Goal: Task Accomplishment & Management: Complete application form

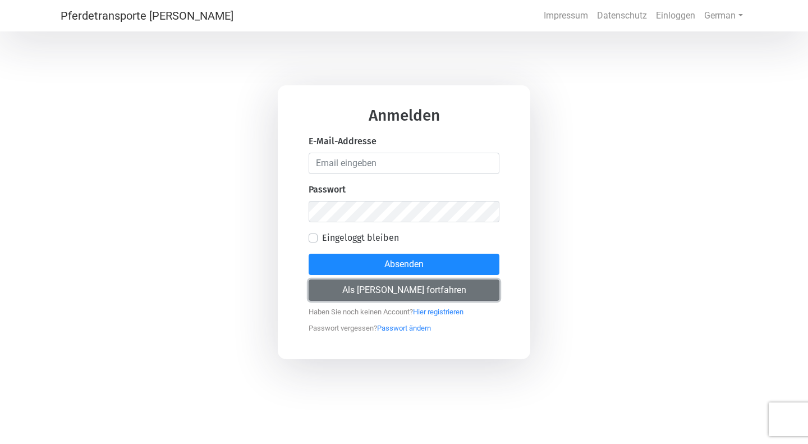
click at [418, 289] on button "Als [PERSON_NAME] fortfahren" at bounding box center [403, 289] width 191 height 21
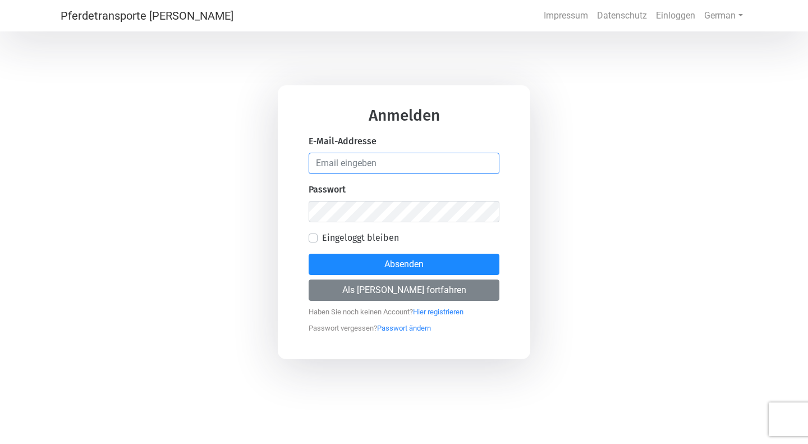
click at [394, 173] on input "email" at bounding box center [403, 163] width 191 height 21
type input "[EMAIL_ADDRESS][DOMAIN_NAME]"
drag, startPoint x: 408, startPoint y: 155, endPoint x: 278, endPoint y: 175, distance: 131.6
click at [278, 175] on div "Anmelden E-Mail-Addresse [EMAIL_ADDRESS][DOMAIN_NAME] Passwort Eingeloggt bleib…" at bounding box center [404, 222] width 252 height 274
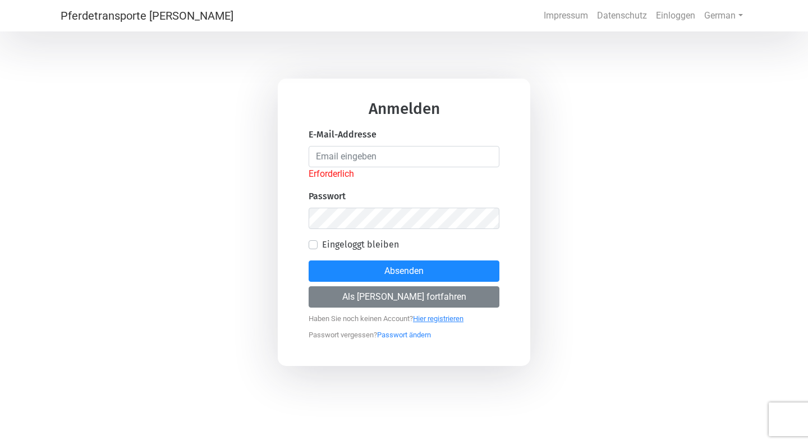
click at [439, 308] on link "Hier registrieren" at bounding box center [438, 315] width 50 height 14
select select "DE"
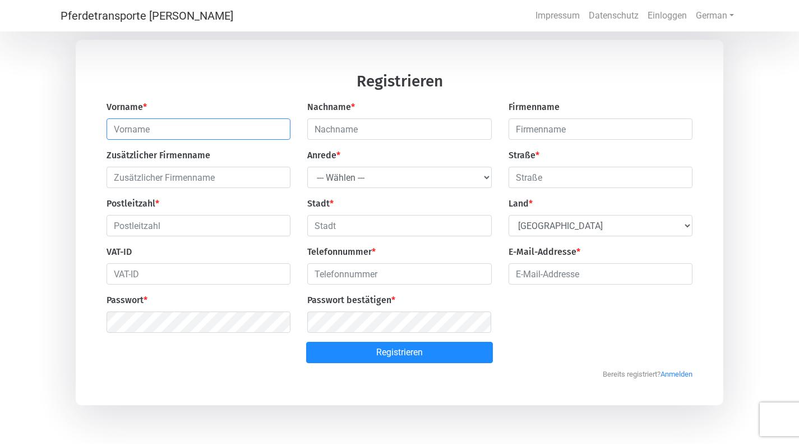
click at [165, 137] on input "text" at bounding box center [199, 128] width 184 height 21
type input "[PERSON_NAME]"
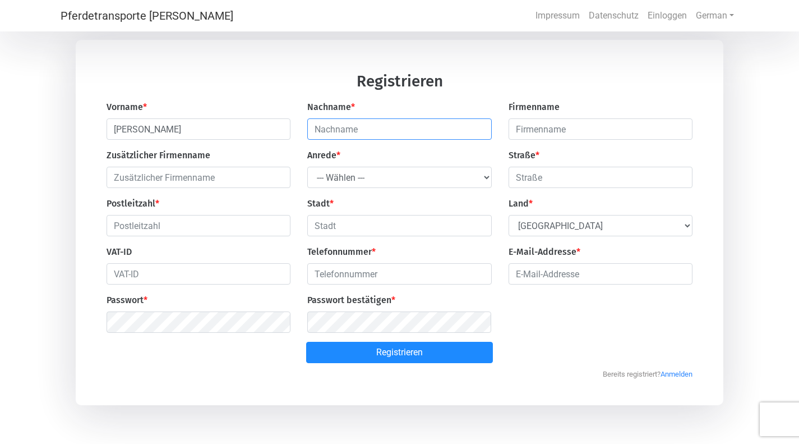
click at [337, 136] on input "text" at bounding box center [399, 128] width 184 height 21
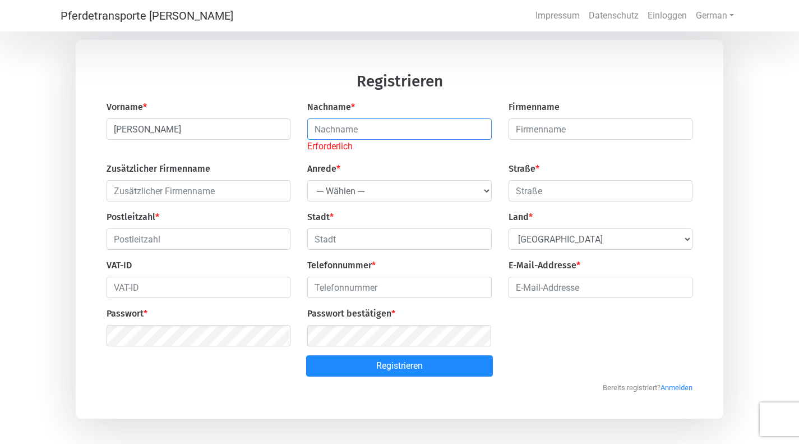
click at [337, 136] on input "text" at bounding box center [399, 128] width 184 height 21
type input "[PERSON_NAME]"
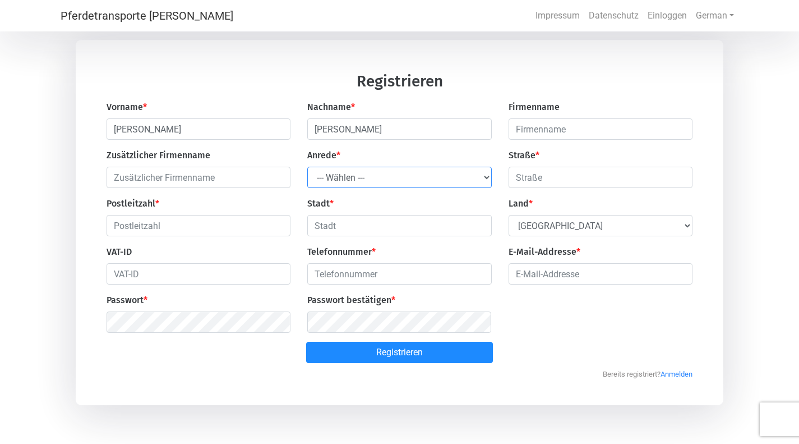
select select "Ms."
type input "Freundstraße"
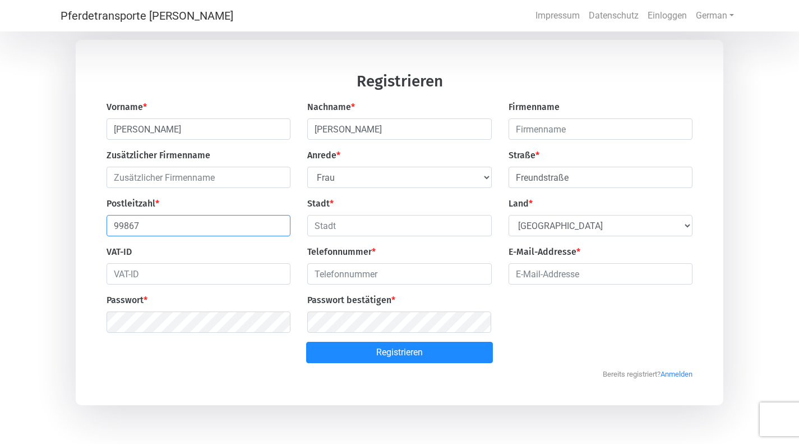
type input "99867"
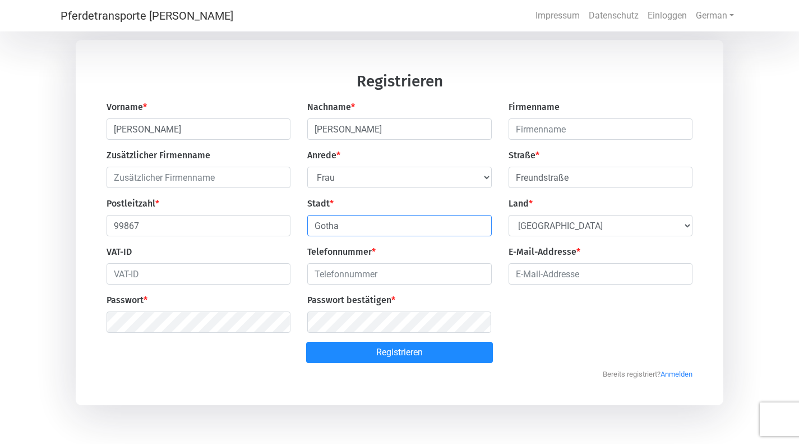
type input "Gotha"
type input "491744142431"
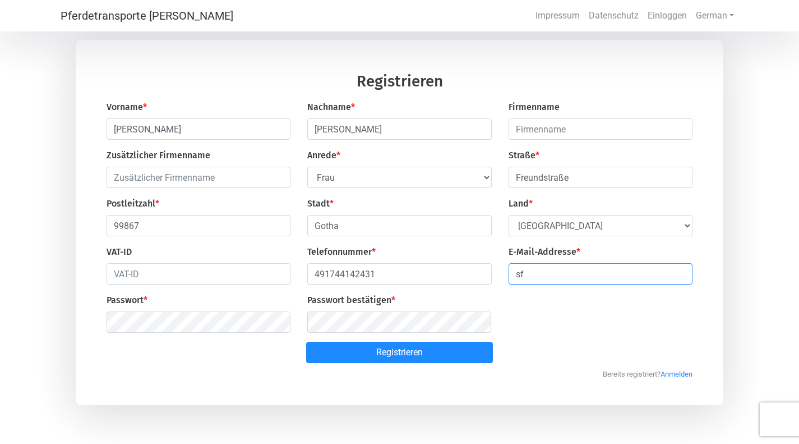
type input "[EMAIL_ADDRESS][DOMAIN_NAME]"
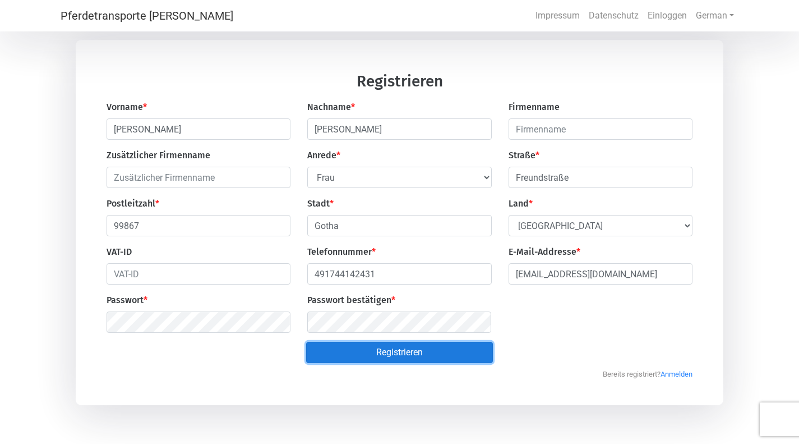
click at [437, 363] on button "Registrieren" at bounding box center [399, 352] width 187 height 21
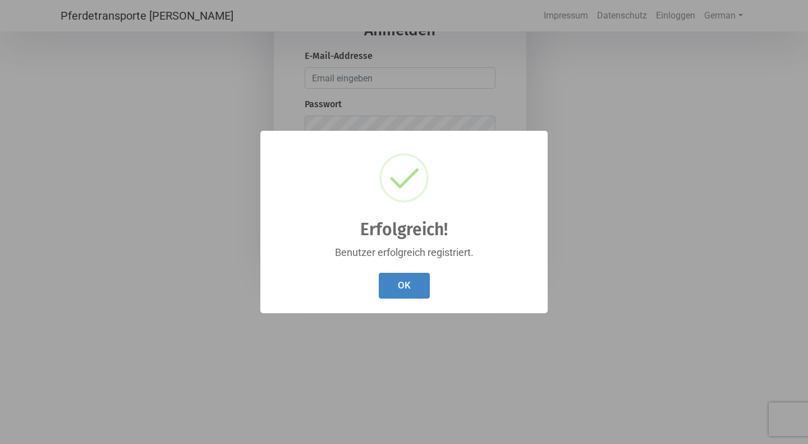
click at [408, 294] on button "OK" at bounding box center [404, 286] width 51 height 26
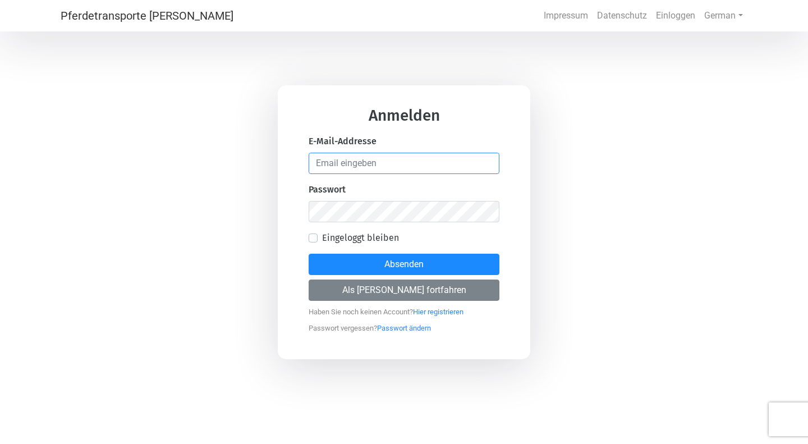
click at [350, 162] on input "email" at bounding box center [403, 163] width 191 height 21
type input "[EMAIL_ADDRESS][DOMAIN_NAME]"
click at [308, 254] on button "Absenden" at bounding box center [403, 264] width 191 height 21
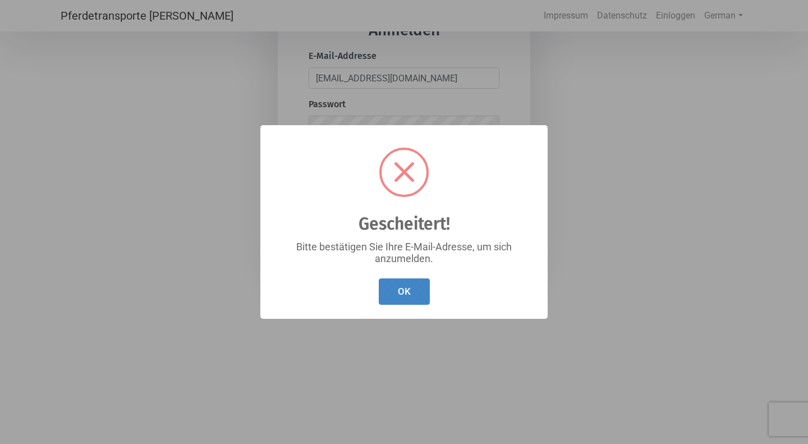
click at [407, 296] on button "OK" at bounding box center [404, 291] width 51 height 26
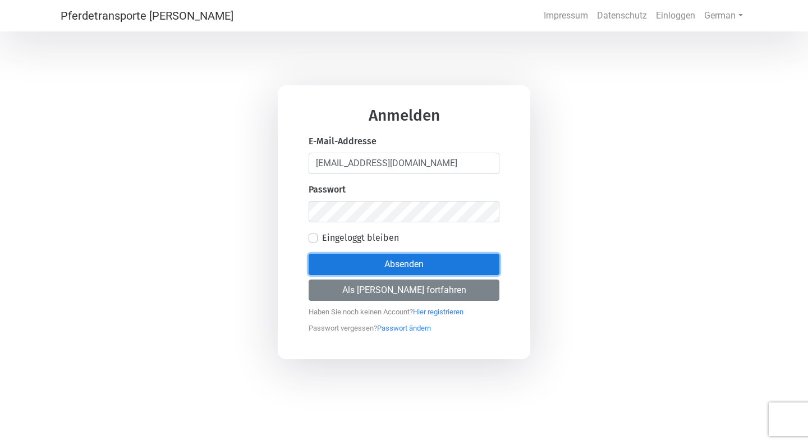
click at [425, 266] on button "Absenden" at bounding box center [403, 264] width 191 height 21
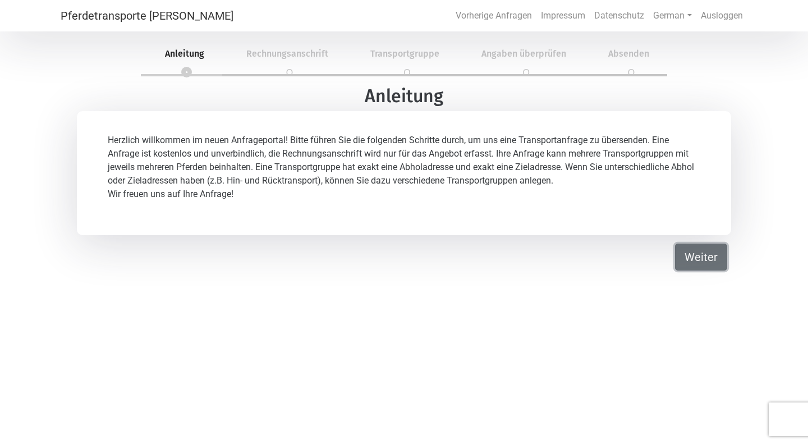
click at [703, 256] on button "Weiter" at bounding box center [701, 256] width 52 height 27
select select "Ms."
select select "DE"
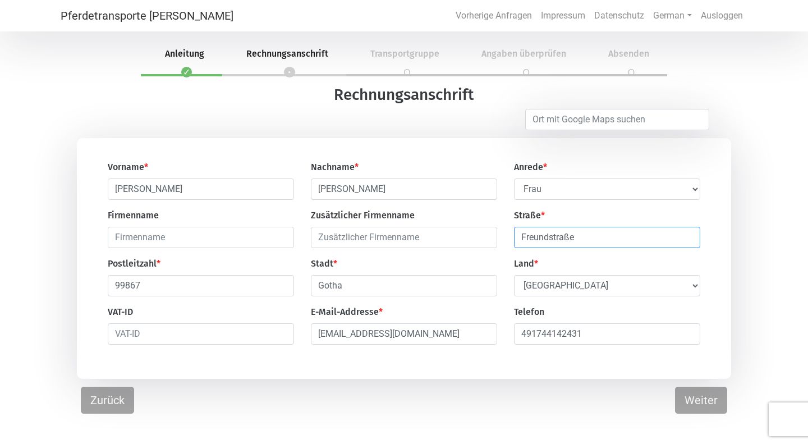
click at [638, 243] on input "Freundstraße" at bounding box center [607, 237] width 186 height 21
click at [740, 290] on div "Vorname * [PERSON_NAME] Nachname * [PERSON_NAME] * --- [PERSON_NAME] --- [PERSO…" at bounding box center [404, 258] width 808 height 241
click at [669, 247] on input "Freundstraße" at bounding box center [607, 237] width 186 height 21
type input "[STREET_ADDRESS]"
click at [697, 406] on button "Weiter" at bounding box center [701, 399] width 52 height 27
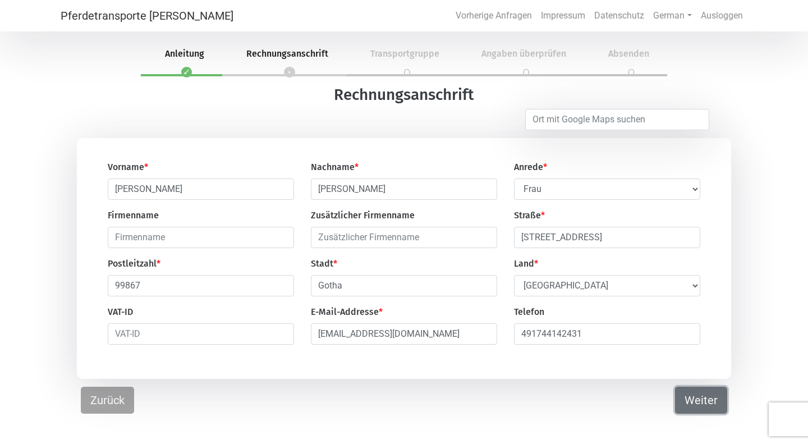
select select "DE"
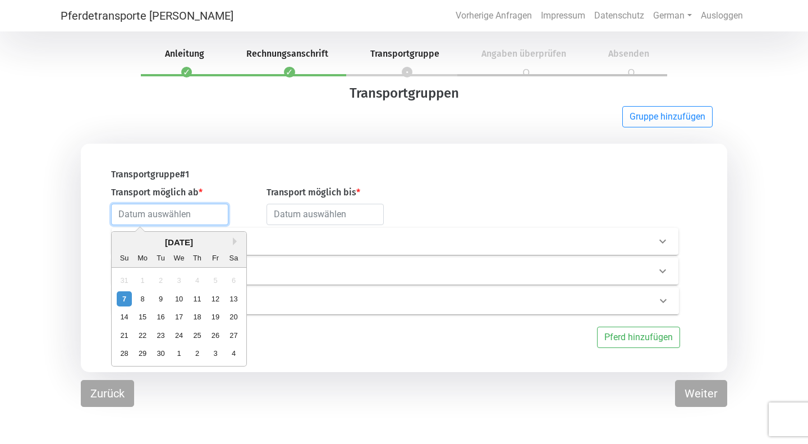
click at [197, 219] on input "text" at bounding box center [169, 214] width 117 height 21
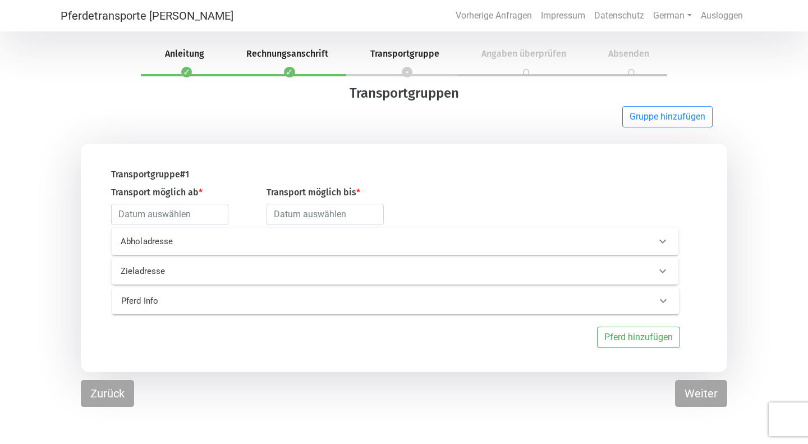
click at [245, 185] on div "Transportgruppe # 1" at bounding box center [247, 177] width 289 height 18
click at [201, 240] on p "Abholadresse" at bounding box center [244, 241] width 247 height 13
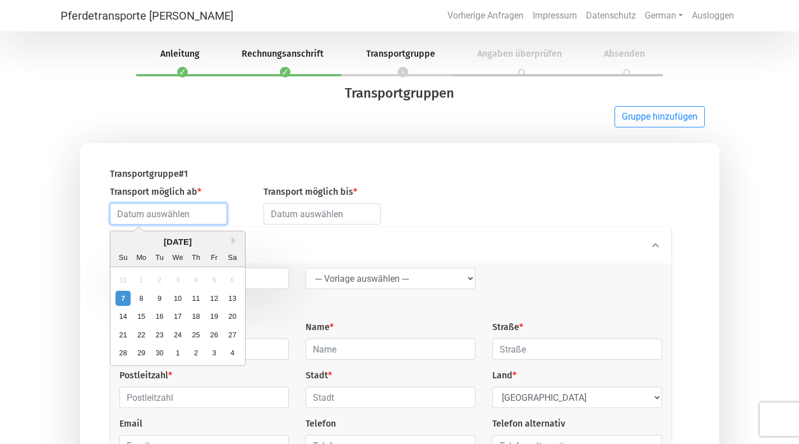
click at [202, 213] on input "text" at bounding box center [168, 213] width 117 height 21
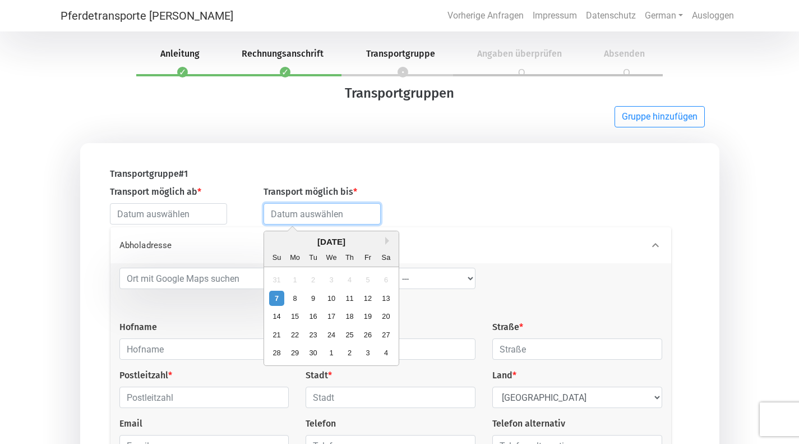
click at [297, 222] on input "text" at bounding box center [322, 213] width 117 height 21
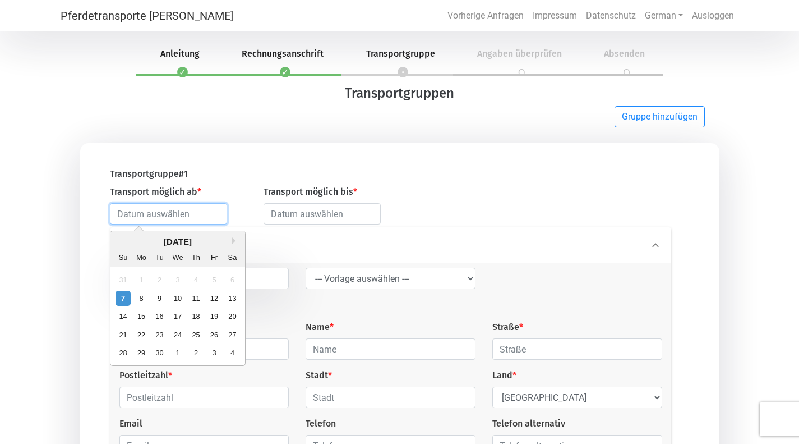
click at [181, 213] on input "text" at bounding box center [168, 213] width 117 height 21
click at [175, 354] on div "1" at bounding box center [178, 352] width 15 height 15
type input "[DATE]"
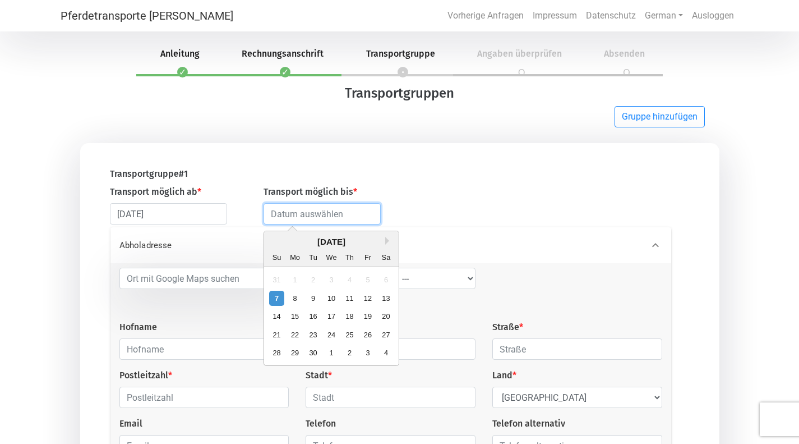
click at [302, 216] on input "text" at bounding box center [322, 213] width 117 height 21
click at [390, 244] on button "Next Month" at bounding box center [389, 241] width 8 height 8
click at [278, 239] on div "[DATE]" at bounding box center [331, 242] width 135 height 13
click at [275, 241] on button "Previous Month" at bounding box center [274, 241] width 8 height 8
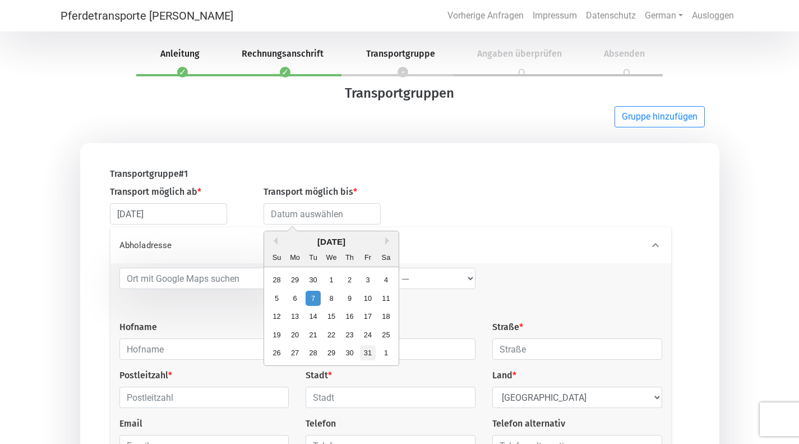
click at [363, 352] on div "31" at bounding box center [367, 352] width 15 height 15
type input "[DATE]"
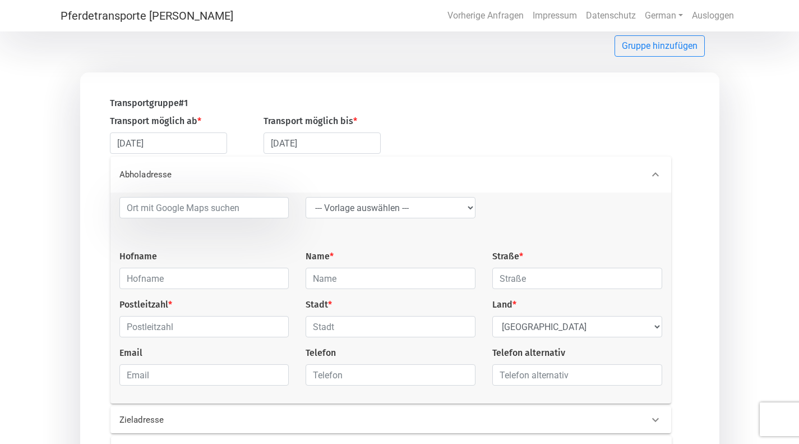
scroll to position [77, 0]
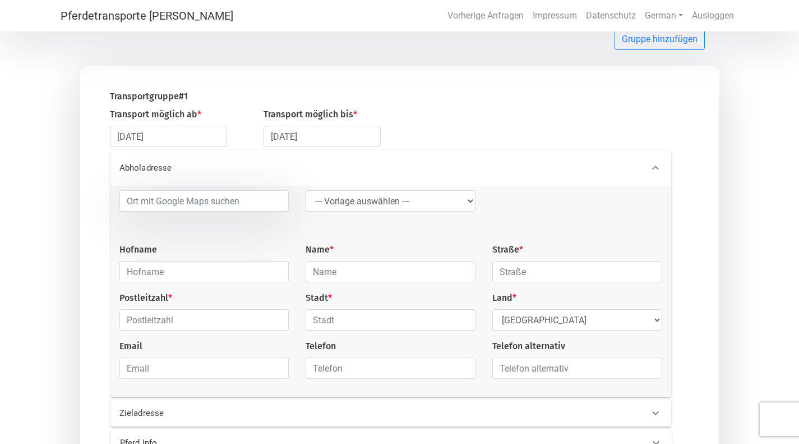
click at [219, 284] on div "--- Vorlage auswählen --- LGG Hofname Name * Straße * Postleitzahl * Stadt * La…" at bounding box center [391, 288] width 560 height 197
click at [222, 273] on input "text" at bounding box center [204, 271] width 170 height 21
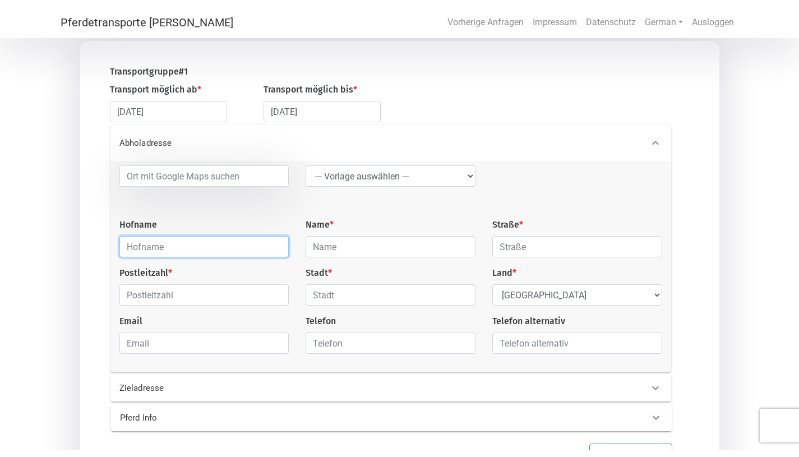
scroll to position [108, 0]
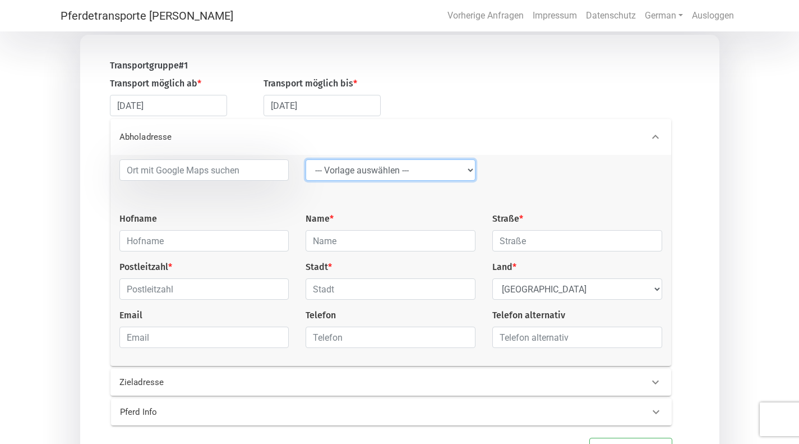
click at [366, 177] on select "--- Vorlage auswählen --- LGG" at bounding box center [391, 169] width 170 height 21
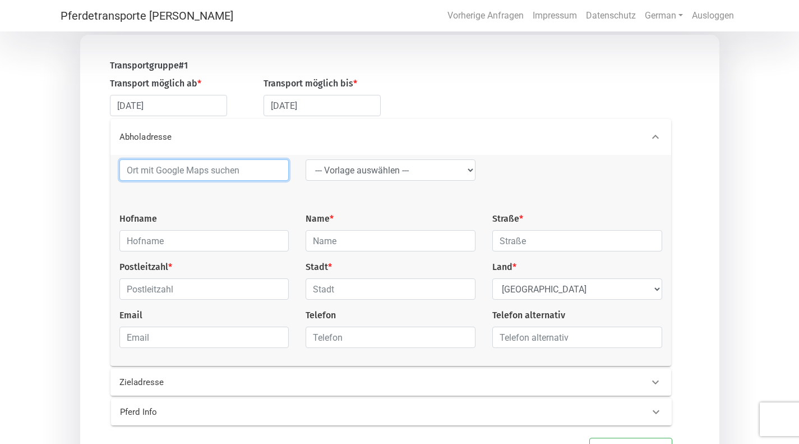
click at [246, 178] on input at bounding box center [204, 169] width 170 height 21
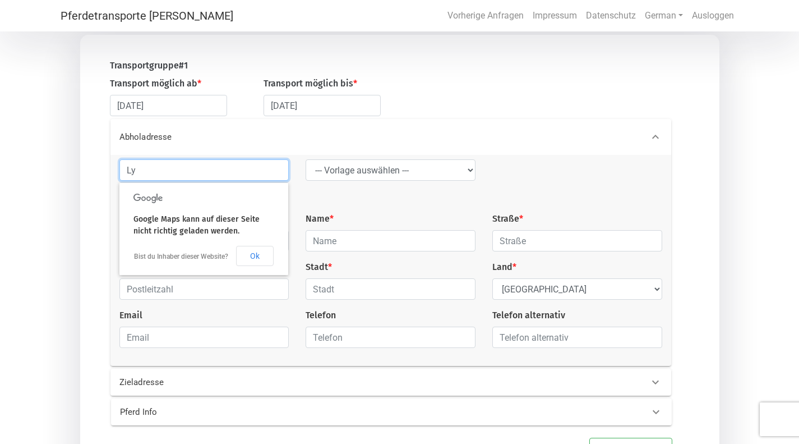
type input "L"
click at [259, 256] on button "Ok" at bounding box center [255, 256] width 38 height 20
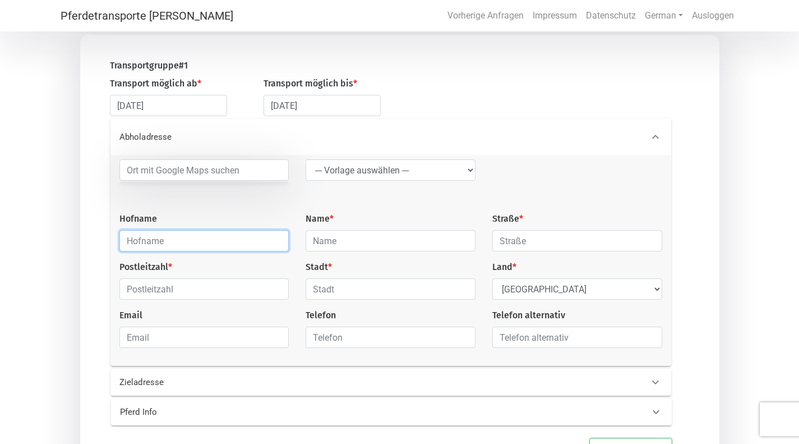
click at [240, 241] on input "text" at bounding box center [204, 240] width 170 height 21
type input "L"
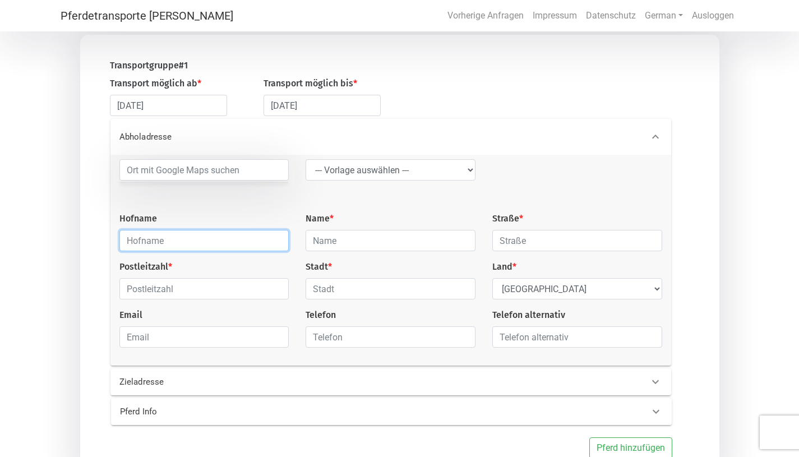
paste input "Lýtingsstaðir"
type input "Lýtingsstaðir"
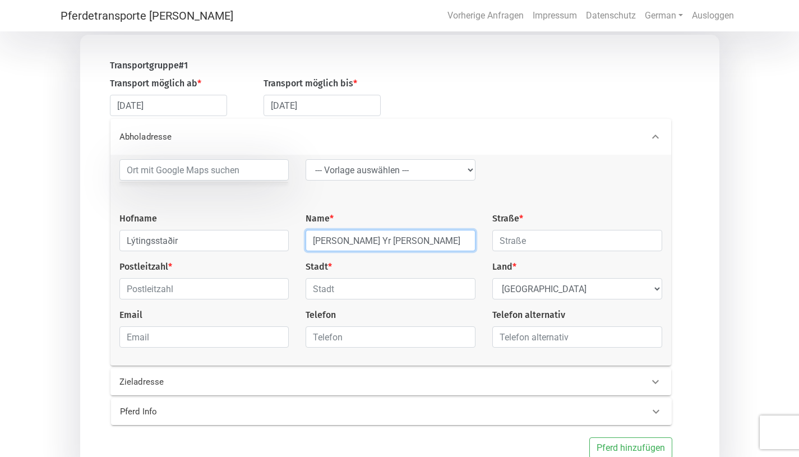
type input "[PERSON_NAME] Yr [PERSON_NAME]"
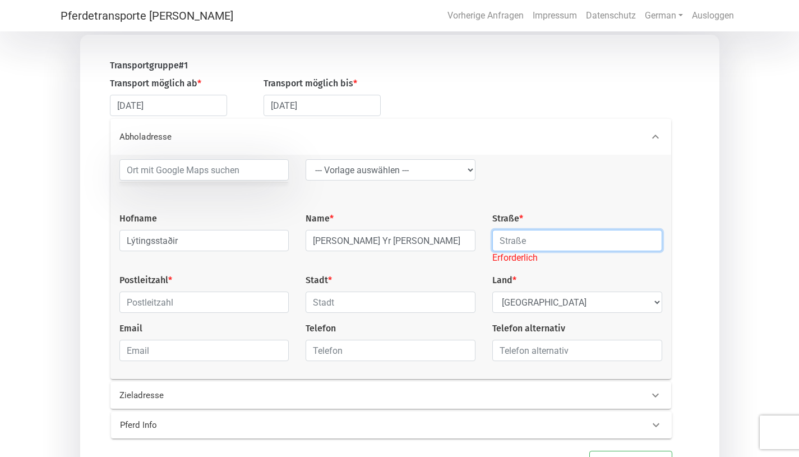
click at [529, 237] on input "text" at bounding box center [577, 240] width 170 height 21
paste input "Lýtingsstaðir, 561 Varmahlíð"
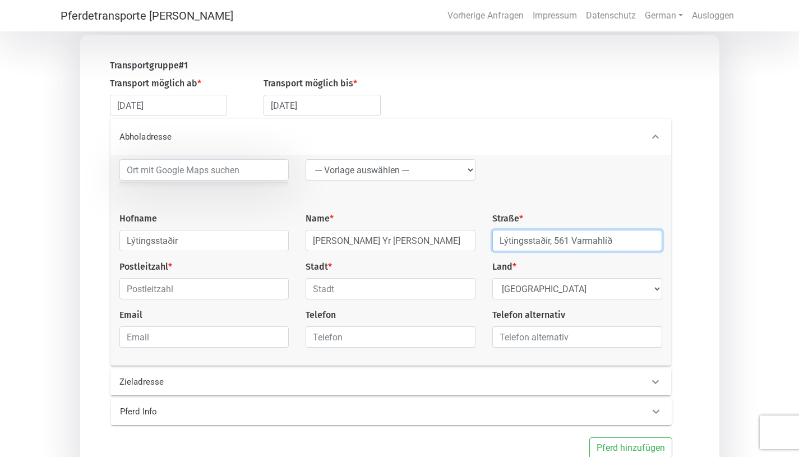
drag, startPoint x: 620, startPoint y: 248, endPoint x: 551, endPoint y: 250, distance: 69.6
click at [551, 250] on input "Lýtingsstaðir, 561 Varmahlíð" at bounding box center [577, 240] width 170 height 21
type input "Lýtingsstaðir"
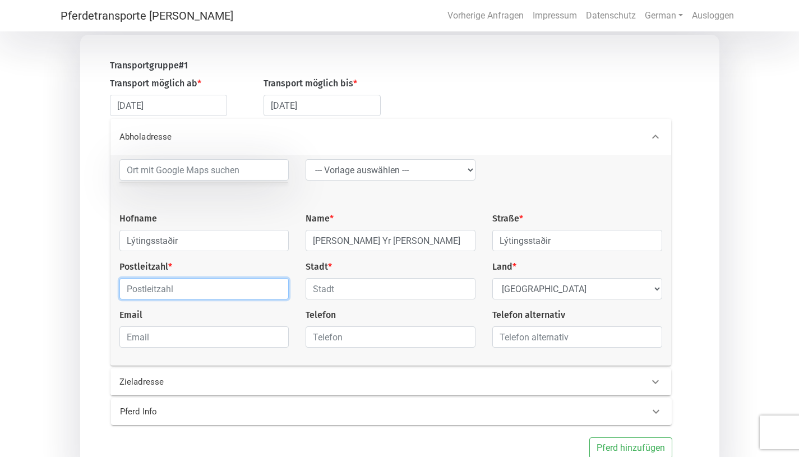
click at [279, 284] on input "text" at bounding box center [204, 288] width 170 height 21
paste input "561 Varmahlíð"
type input "561"
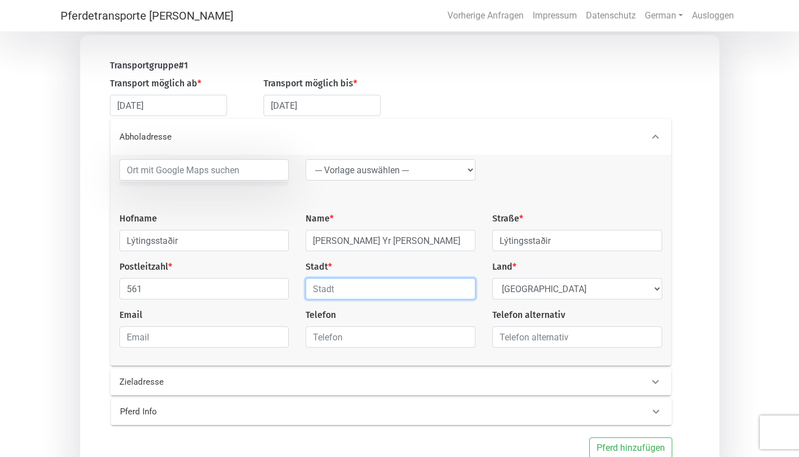
click at [374, 287] on input "text" at bounding box center [391, 288] width 170 height 21
paste input "Varmahlíð"
click at [316, 294] on input "Varmahlíð" at bounding box center [391, 288] width 170 height 21
type input "Varmahlíð"
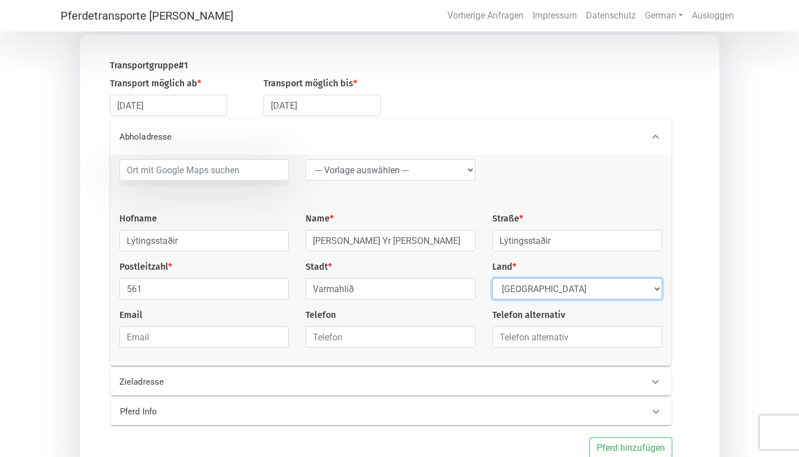
click at [558, 292] on select "Select Country [GEOGRAPHIC_DATA] [GEOGRAPHIC_DATA] [GEOGRAPHIC_DATA] [GEOGRAPHI…" at bounding box center [577, 288] width 170 height 21
select select "IS"
click at [492, 281] on select "Select Country [GEOGRAPHIC_DATA] [GEOGRAPHIC_DATA] [GEOGRAPHIC_DATA] [GEOGRAPHI…" at bounding box center [577, 288] width 170 height 21
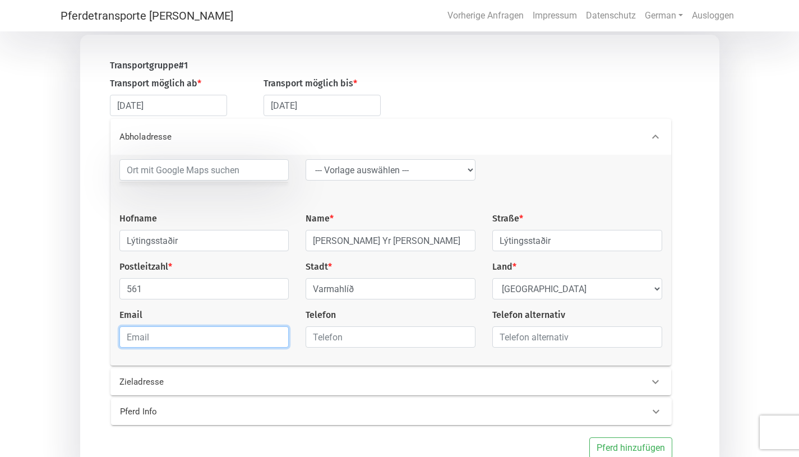
click at [252, 340] on input "email" at bounding box center [204, 336] width 170 height 21
type input "s"
click at [270, 380] on p "Zieladresse" at bounding box center [241, 382] width 245 height 13
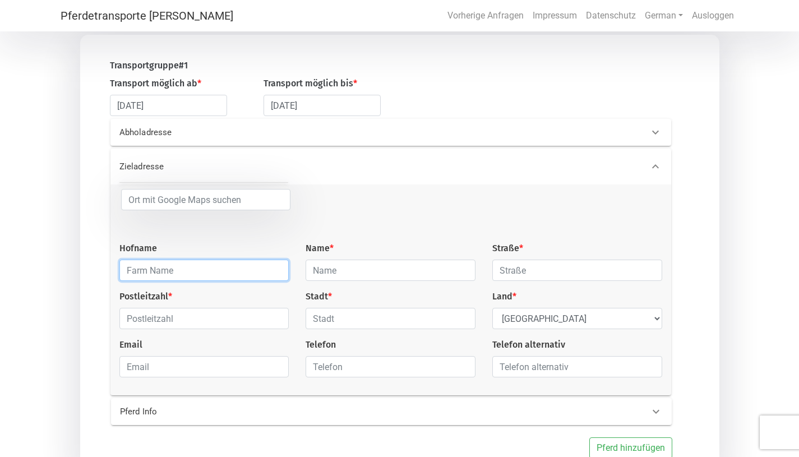
click at [238, 274] on input "text" at bounding box center [204, 270] width 170 height 21
type input "Islandpferdehof Domäne"
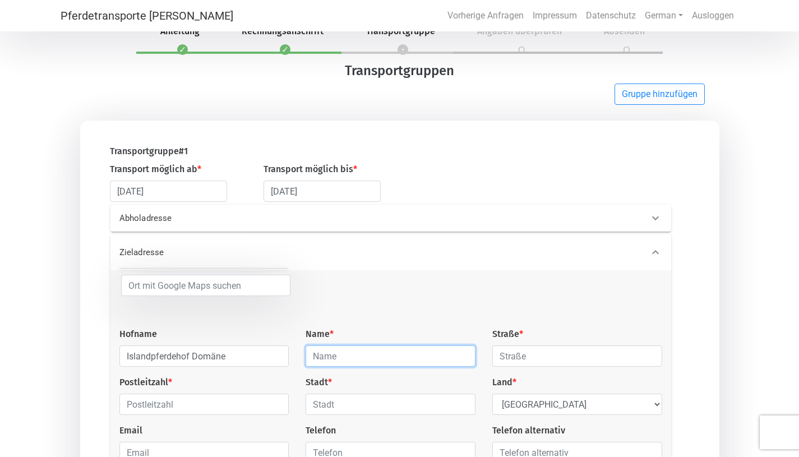
scroll to position [22, 0]
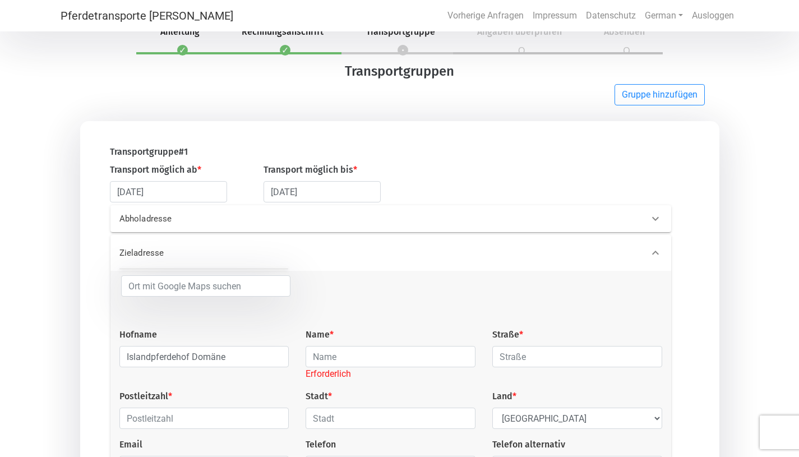
click at [333, 228] on div "Abholadresse" at bounding box center [390, 218] width 561 height 27
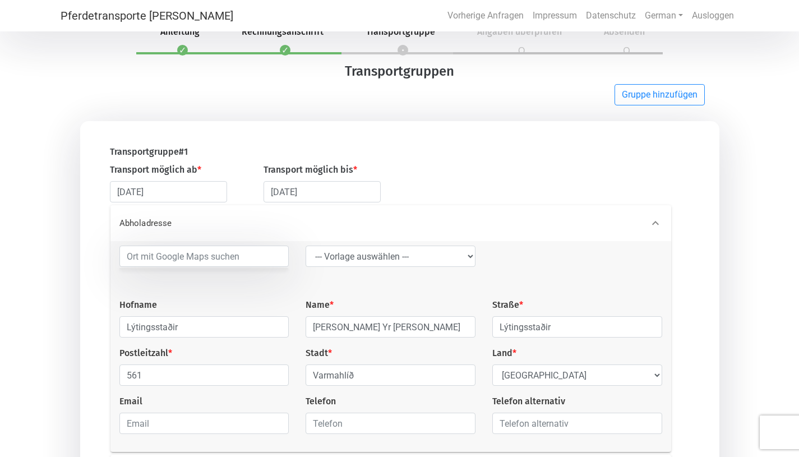
scroll to position [172, 0]
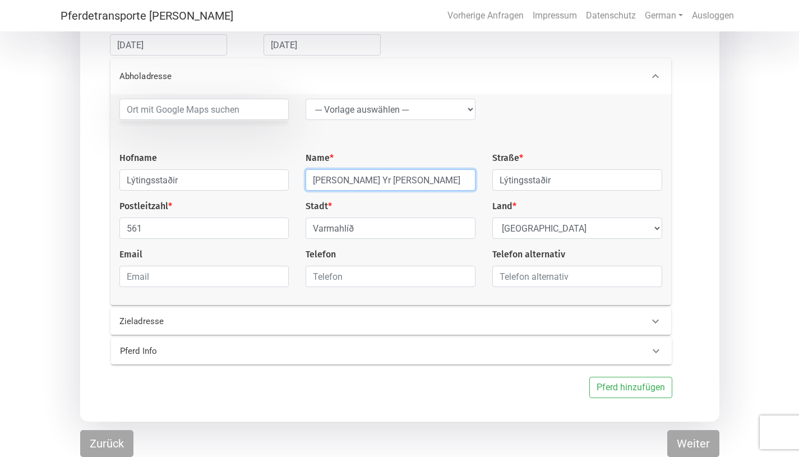
drag, startPoint x: 406, startPoint y: 178, endPoint x: 210, endPoint y: 169, distance: 196.5
click at [210, 169] on div "--- Vorlage auswählen --- LGG Hofname Lýtingsstaðir Name * [PERSON_NAME][GEOGRA…" at bounding box center [391, 197] width 560 height 197
type input "s"
type input "[PERSON_NAME]"
click at [469, 316] on div "Zieladresse" at bounding box center [372, 321] width 523 height 13
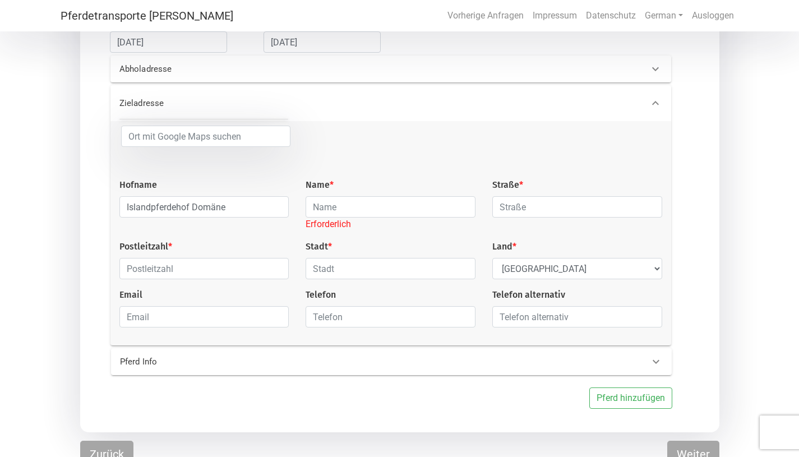
click at [330, 186] on span "*" at bounding box center [332, 184] width 4 height 11
click at [329, 210] on input "text" at bounding box center [391, 206] width 170 height 21
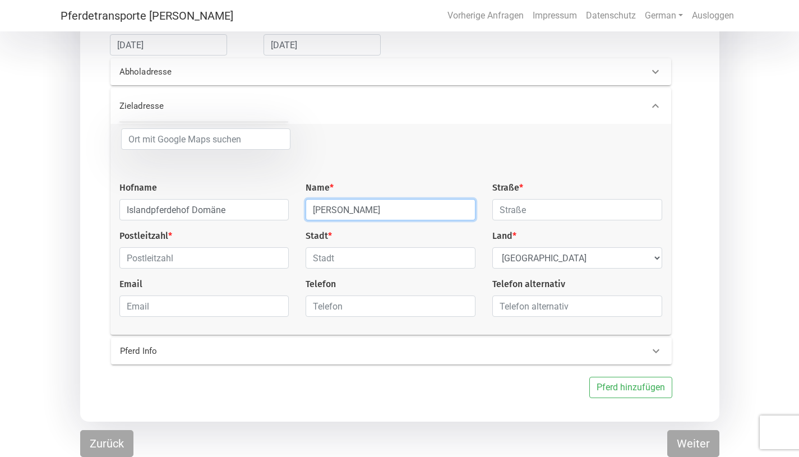
type input "[PERSON_NAME]"
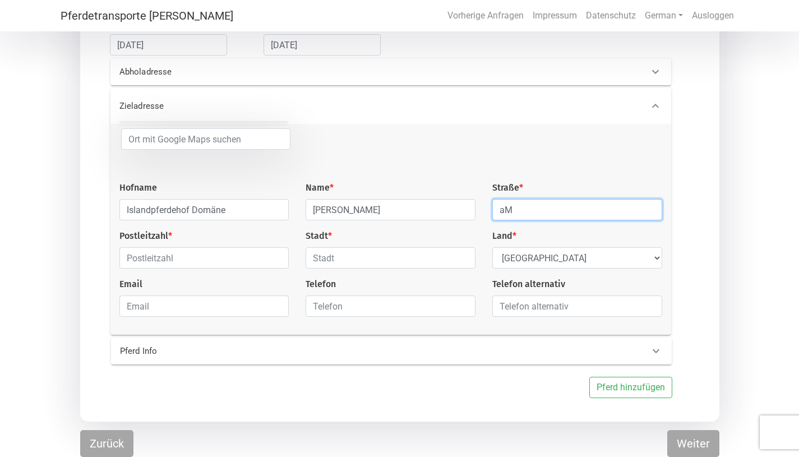
type input "a"
type input "Am Rennhög 1"
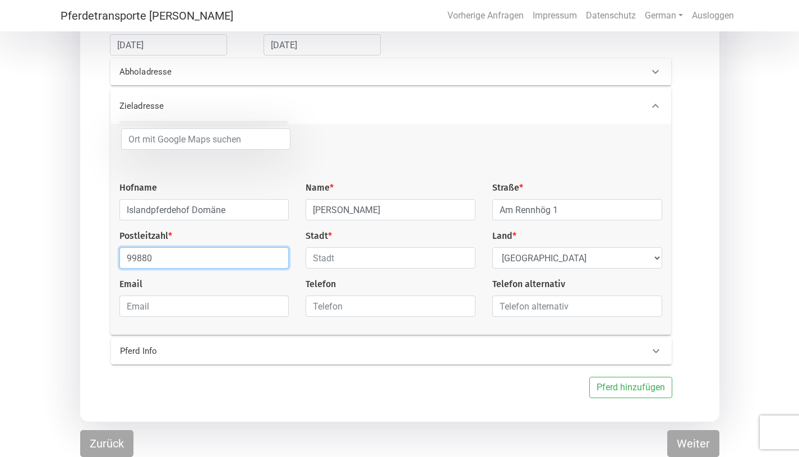
type input "99880"
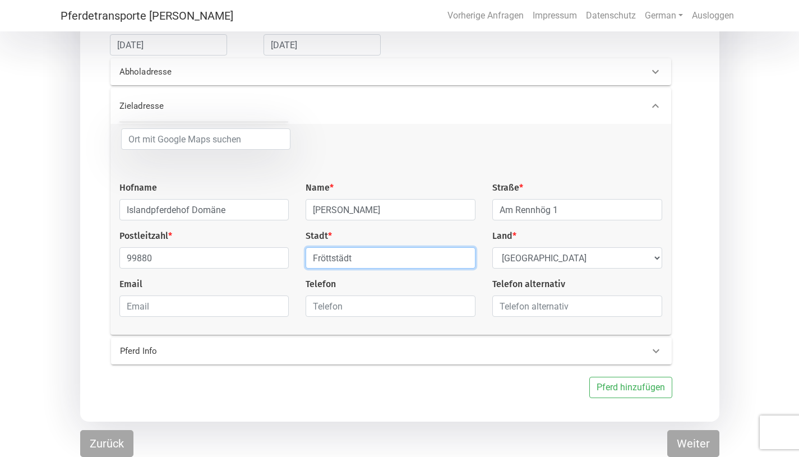
type input "Fröttstädt"
click at [227, 350] on p "Pferd Info" at bounding box center [242, 351] width 245 height 13
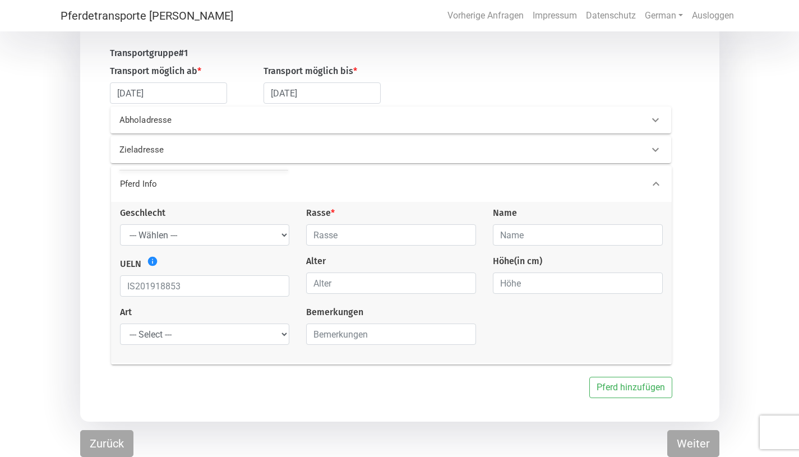
scroll to position [122, 0]
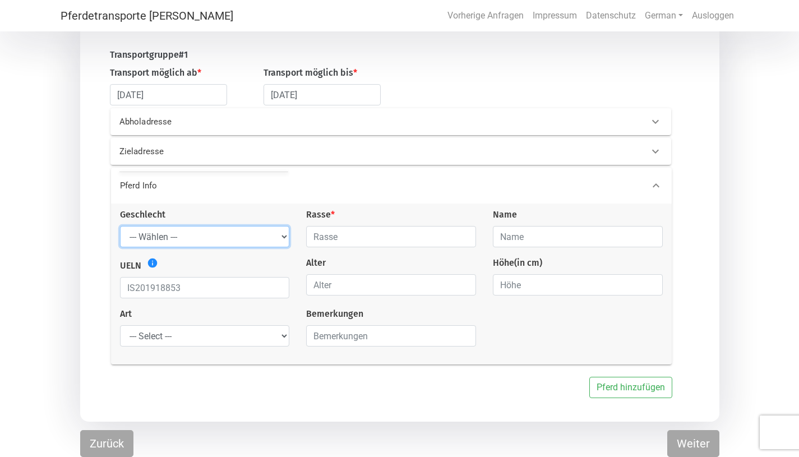
click at [227, 234] on select "--- Wählen --- [PERSON_NAME] [PERSON_NAME] [PERSON_NAME]" at bounding box center [205, 236] width 170 height 21
select select "mare"
click at [120, 226] on select "--- Wählen --- [PERSON_NAME] [PERSON_NAME] [PERSON_NAME]" at bounding box center [205, 236] width 170 height 21
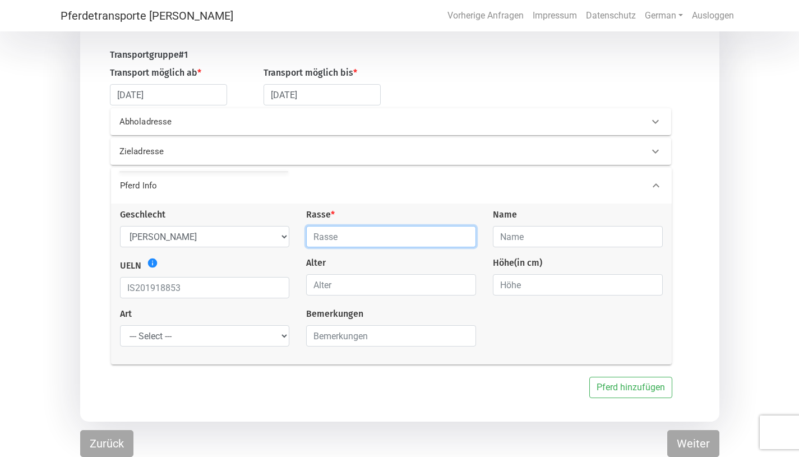
click at [345, 245] on input "text" at bounding box center [391, 236] width 170 height 21
type input "Islandpferd"
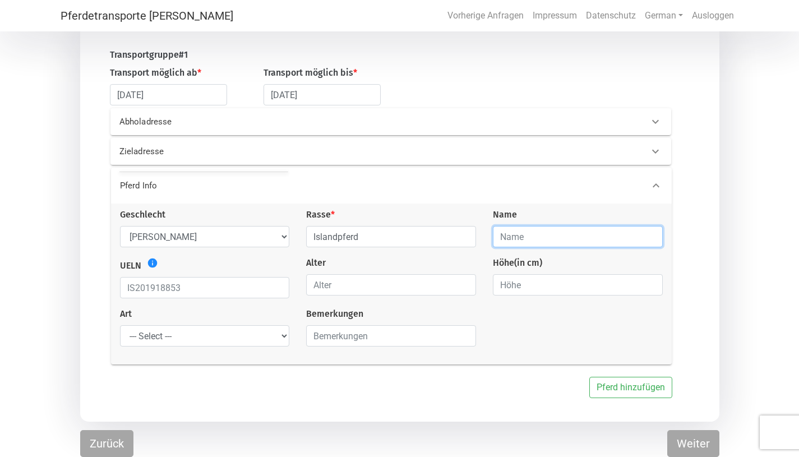
click at [524, 235] on input "text" at bounding box center [578, 236] width 170 height 21
type input "Fönn"
click at [151, 261] on icon "info" at bounding box center [152, 262] width 11 height 11
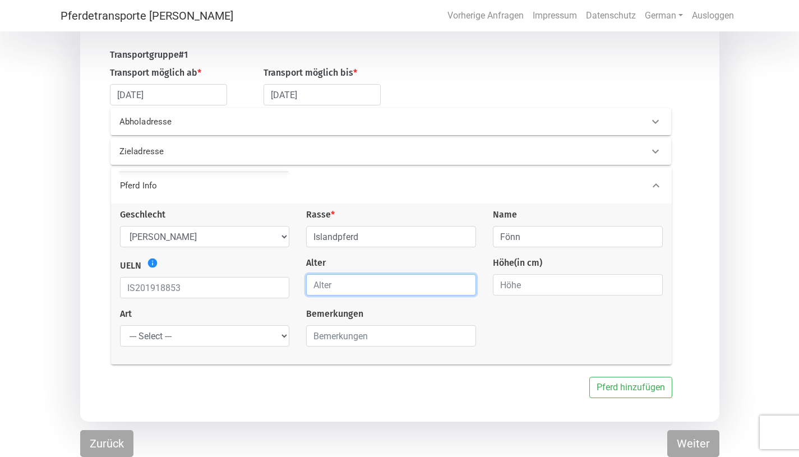
click at [358, 279] on input "number" at bounding box center [391, 284] width 170 height 21
type input "5"
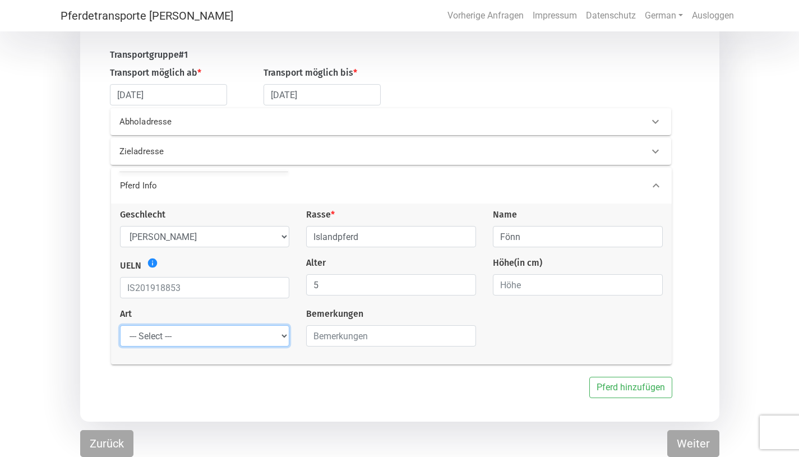
click at [263, 336] on select "--- Select --- Problempferd Reitpferd Rohes Pferd Fohlen" at bounding box center [205, 335] width 170 height 21
click at [234, 331] on select "--- Select --- Problempferd Reitpferd Rohes Pferd Fohlen" at bounding box center [205, 335] width 170 height 21
select select "saddle_horse"
click at [120, 325] on select "--- Select --- Problempferd Reitpferd Rohes Pferd Fohlen" at bounding box center [205, 335] width 170 height 21
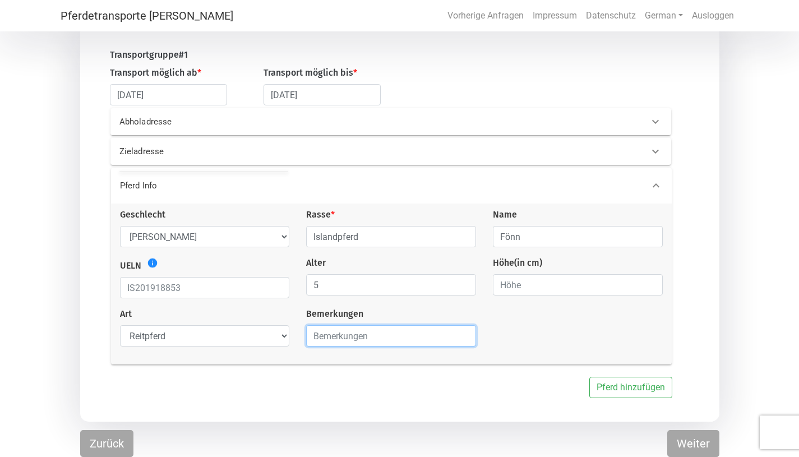
click at [351, 337] on input "text" at bounding box center [391, 335] width 170 height 21
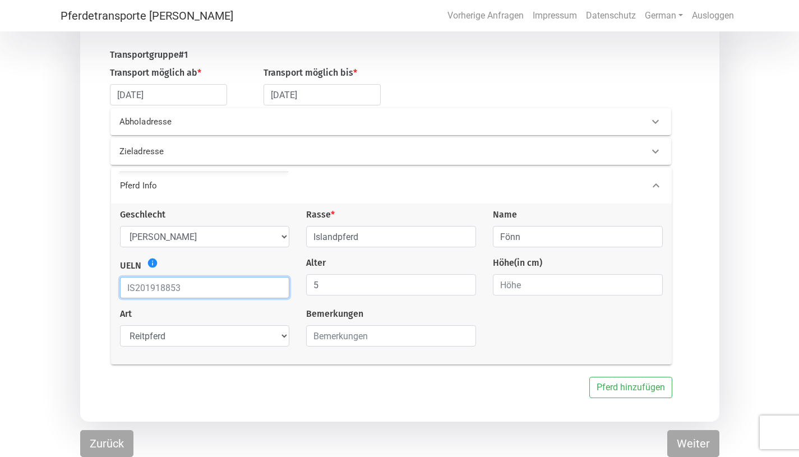
click at [169, 286] on input "text" at bounding box center [205, 287] width 170 height 21
paste input "352002020280725"
type input "352002020280725"
click at [315, 262] on label "Alter" at bounding box center [316, 262] width 20 height 13
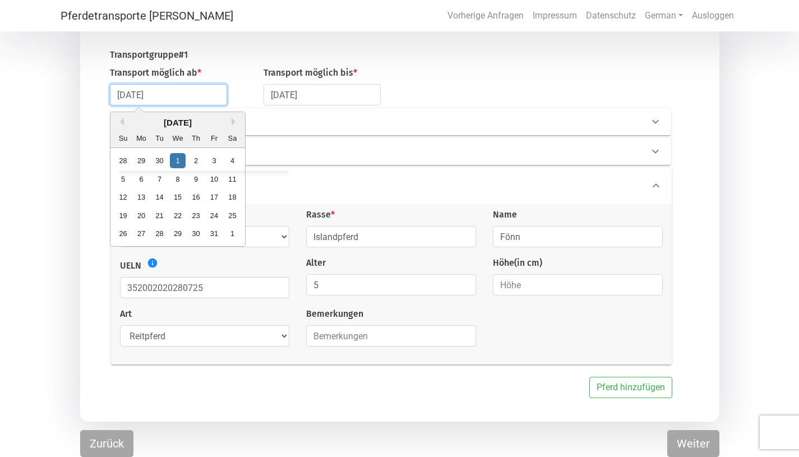
click at [158, 93] on input "[DATE]" at bounding box center [168, 94] width 117 height 21
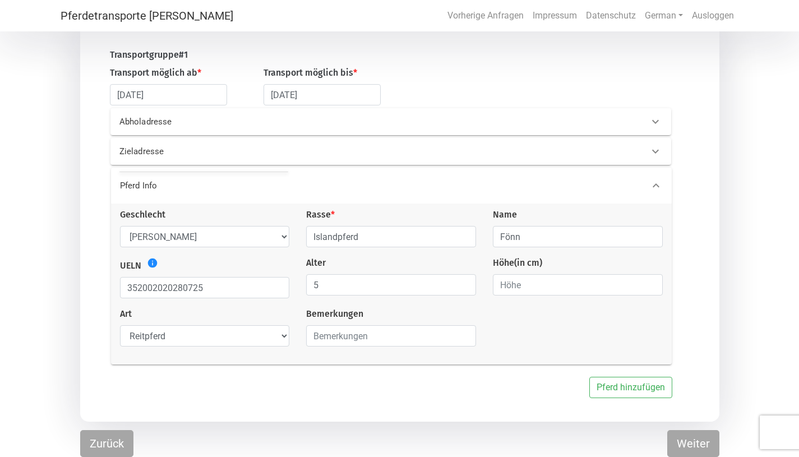
click at [238, 61] on div "Transportgruppe # 1" at bounding box center [244, 57] width 285 height 18
click at [691, 432] on button "Weiter" at bounding box center [693, 443] width 52 height 27
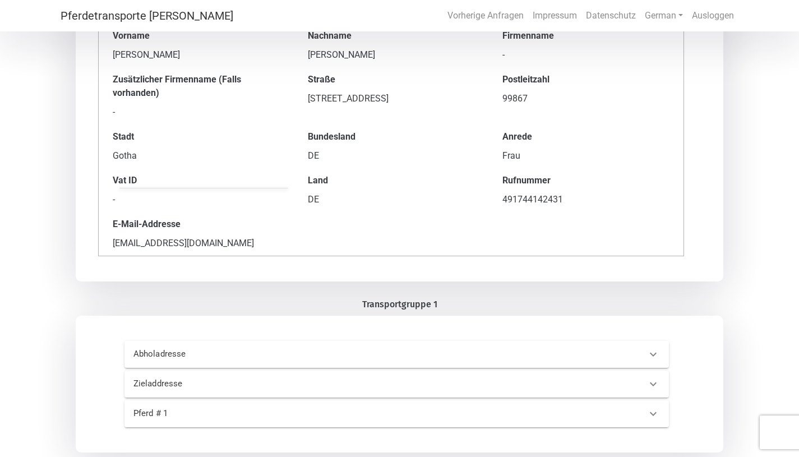
scroll to position [135, 0]
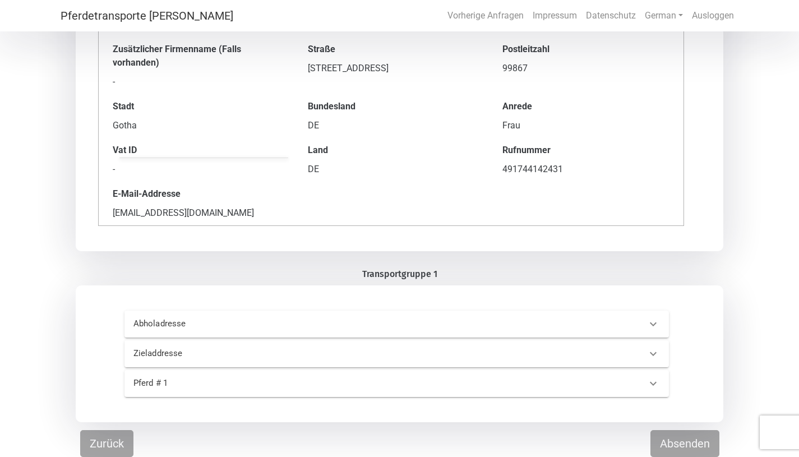
click at [612, 330] on div "Abholadresse" at bounding box center [397, 324] width 545 height 27
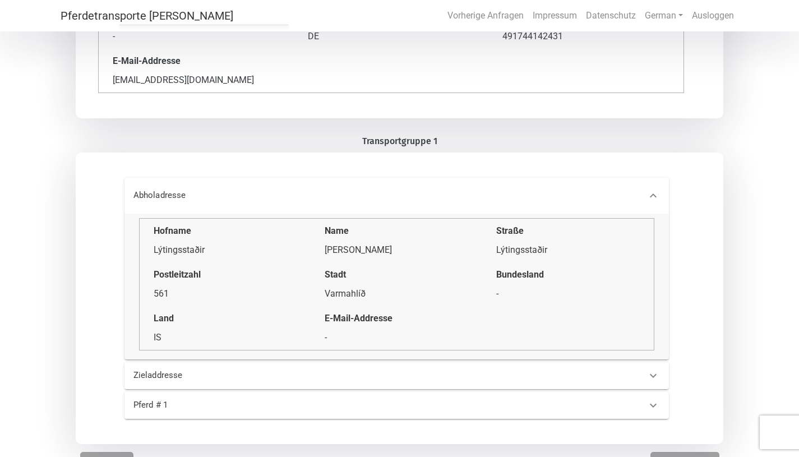
scroll to position [289, 0]
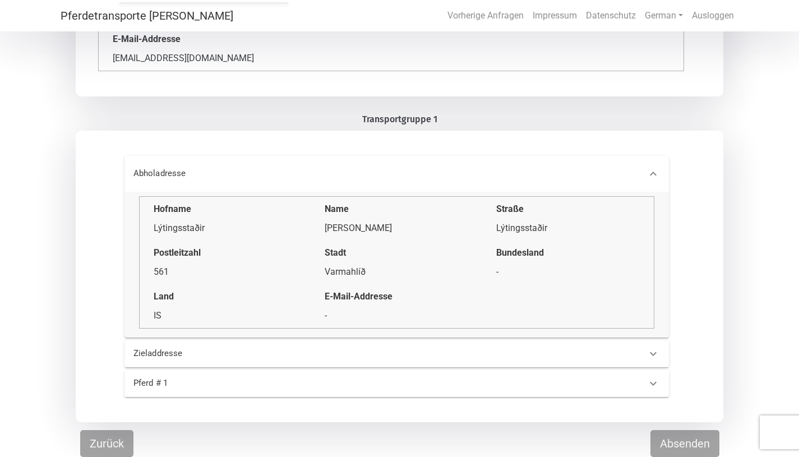
click at [610, 352] on div "Zieladdresse" at bounding box center [378, 353] width 506 height 13
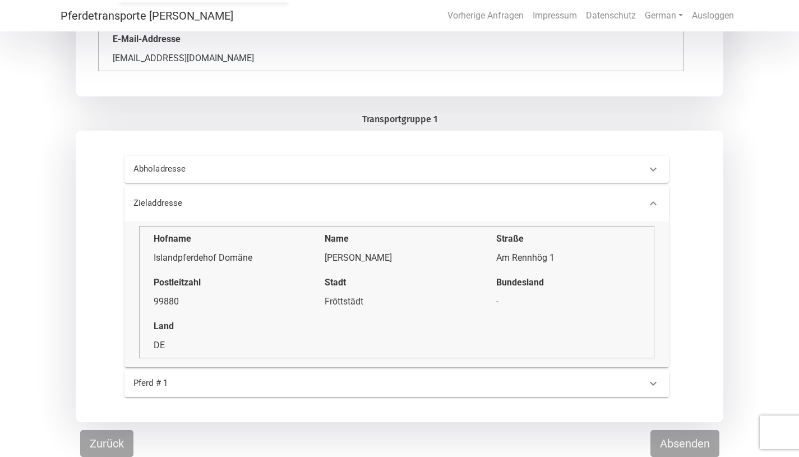
click at [608, 378] on div "Pferd # 1" at bounding box center [378, 383] width 506 height 13
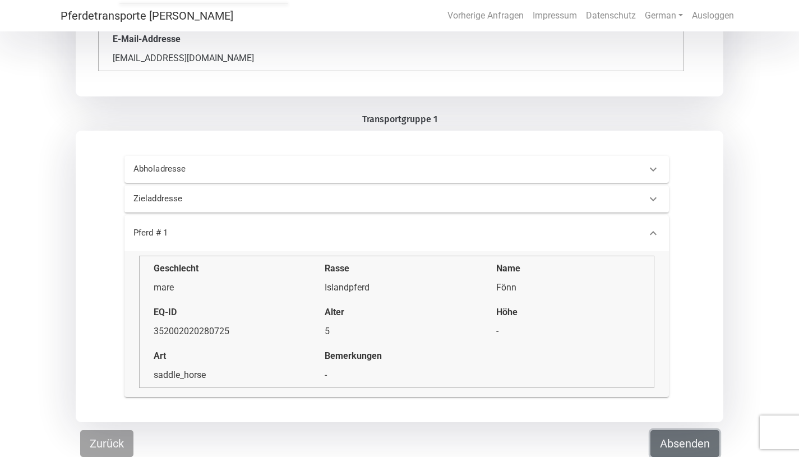
click at [664, 432] on button "Absenden" at bounding box center [685, 443] width 69 height 27
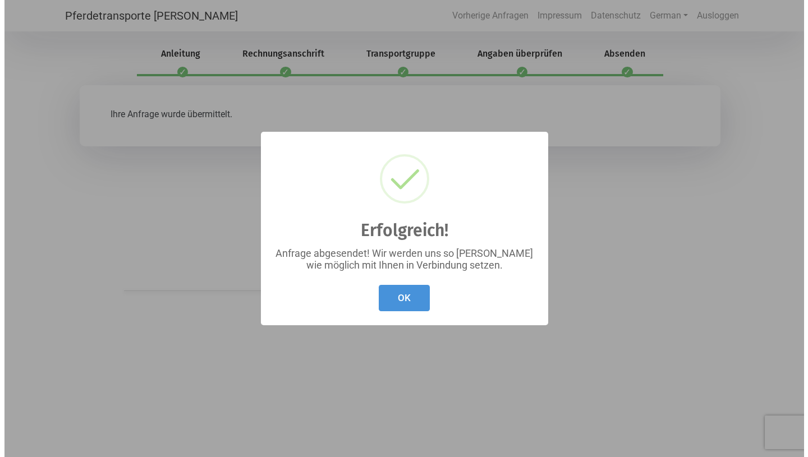
scroll to position [0, 0]
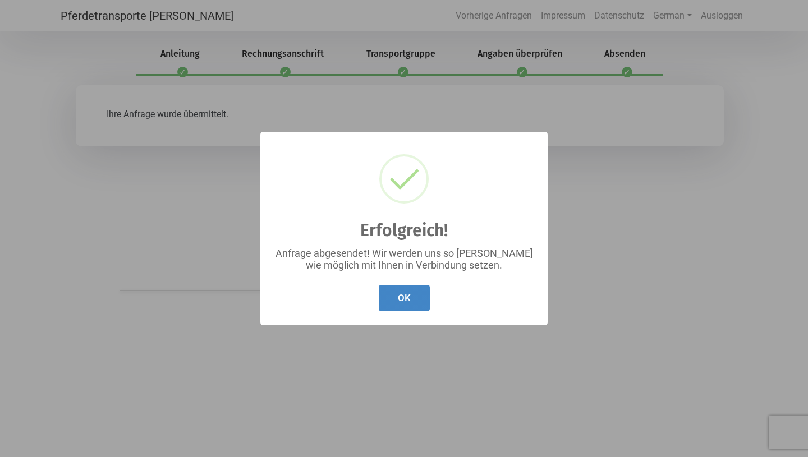
click at [415, 293] on button "OK" at bounding box center [404, 298] width 51 height 26
